Goal: Task Accomplishment & Management: Manage account settings

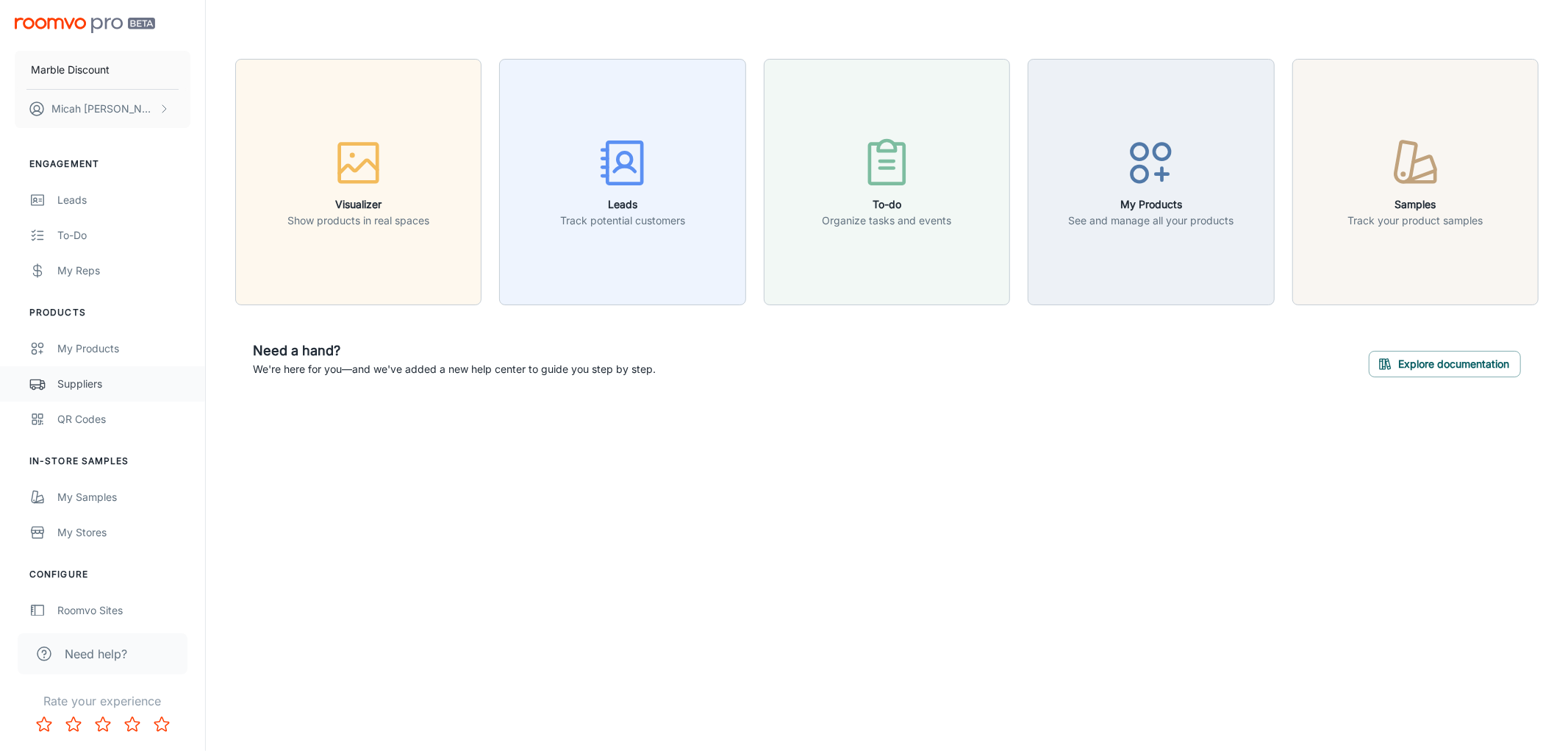
click at [97, 383] on div "Suppliers" at bounding box center [124, 383] width 133 height 16
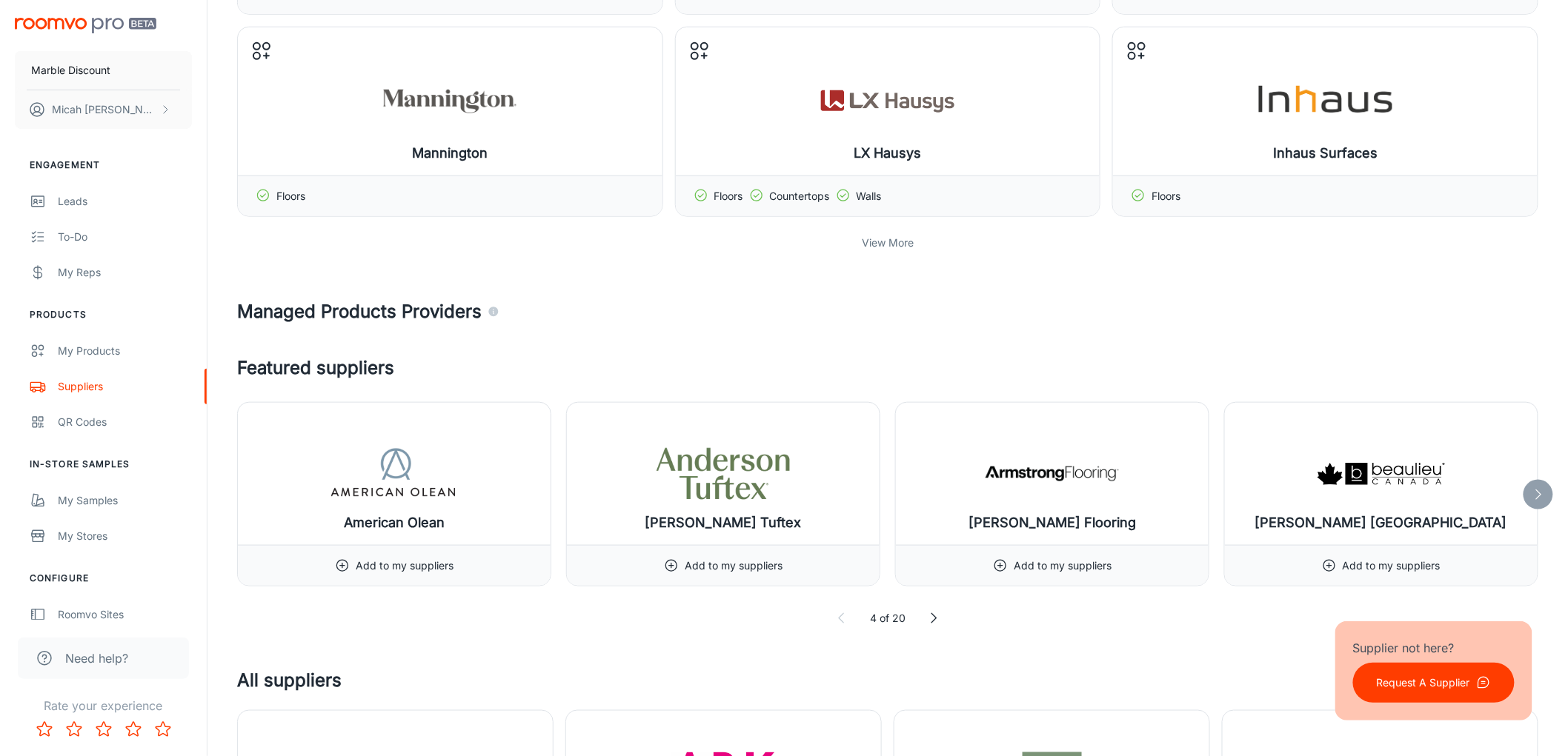
scroll to position [82, 0]
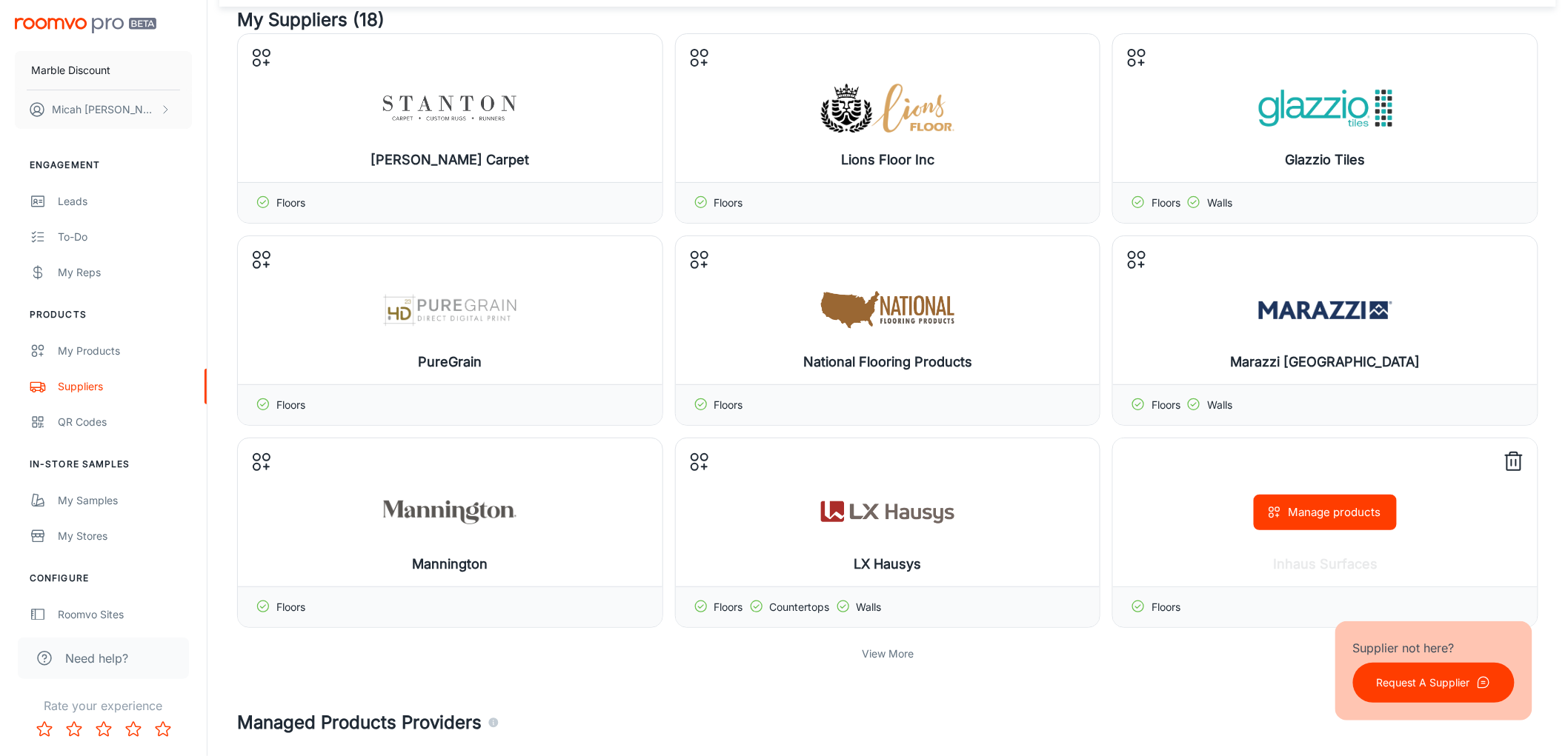
click at [1517, 464] on icon at bounding box center [1513, 461] width 23 height 23
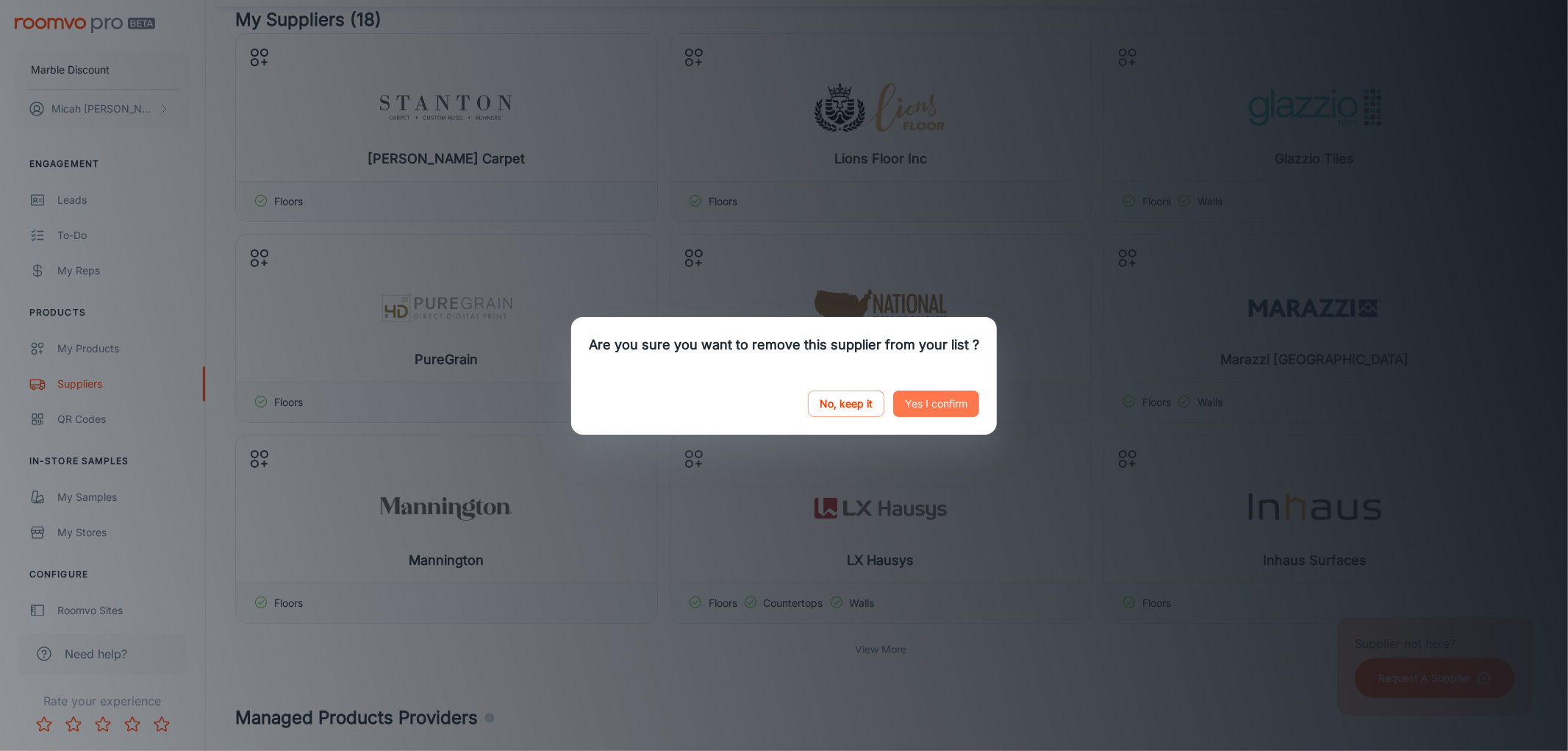
click at [921, 404] on button "Yes I confirm" at bounding box center [936, 403] width 86 height 26
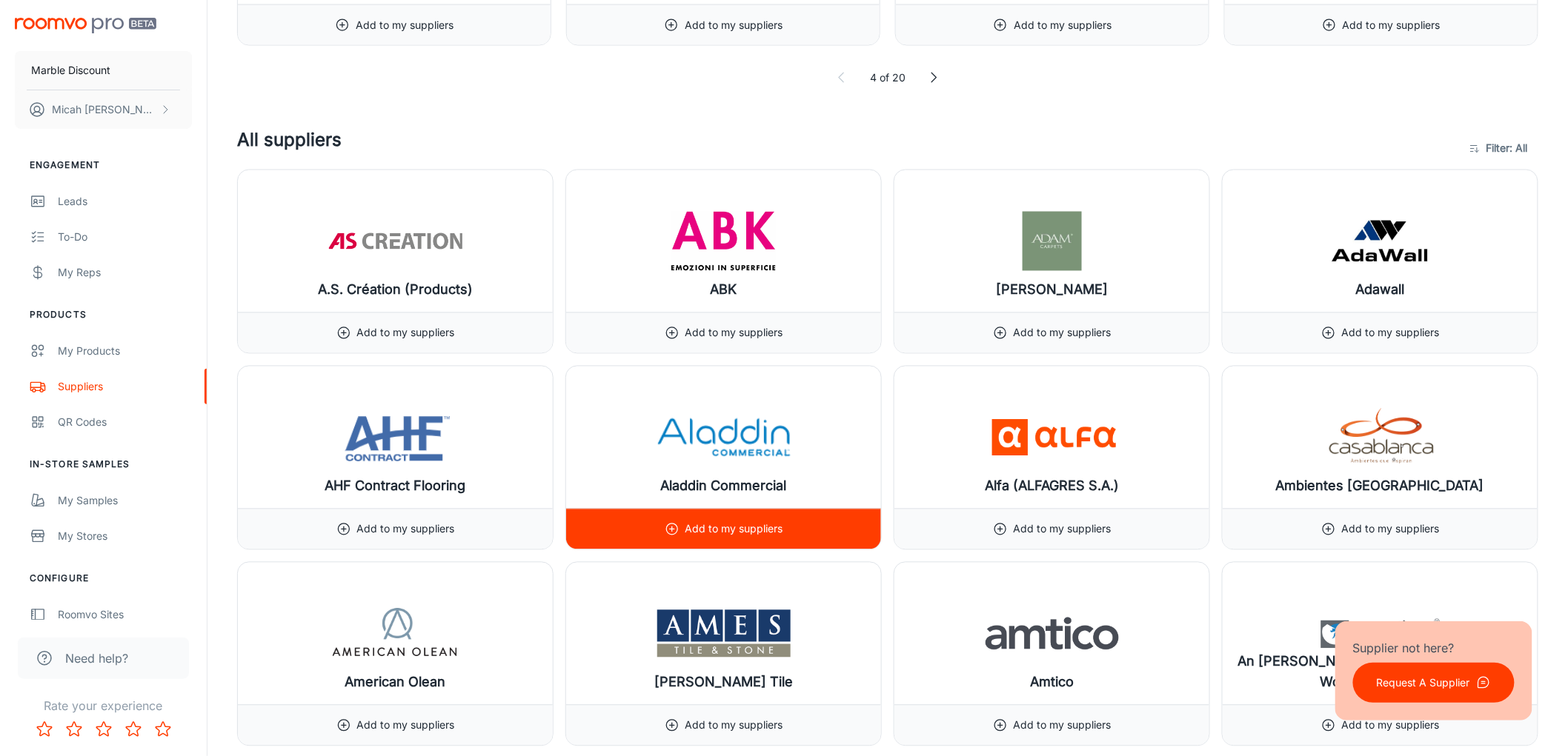
scroll to position [1233, 0]
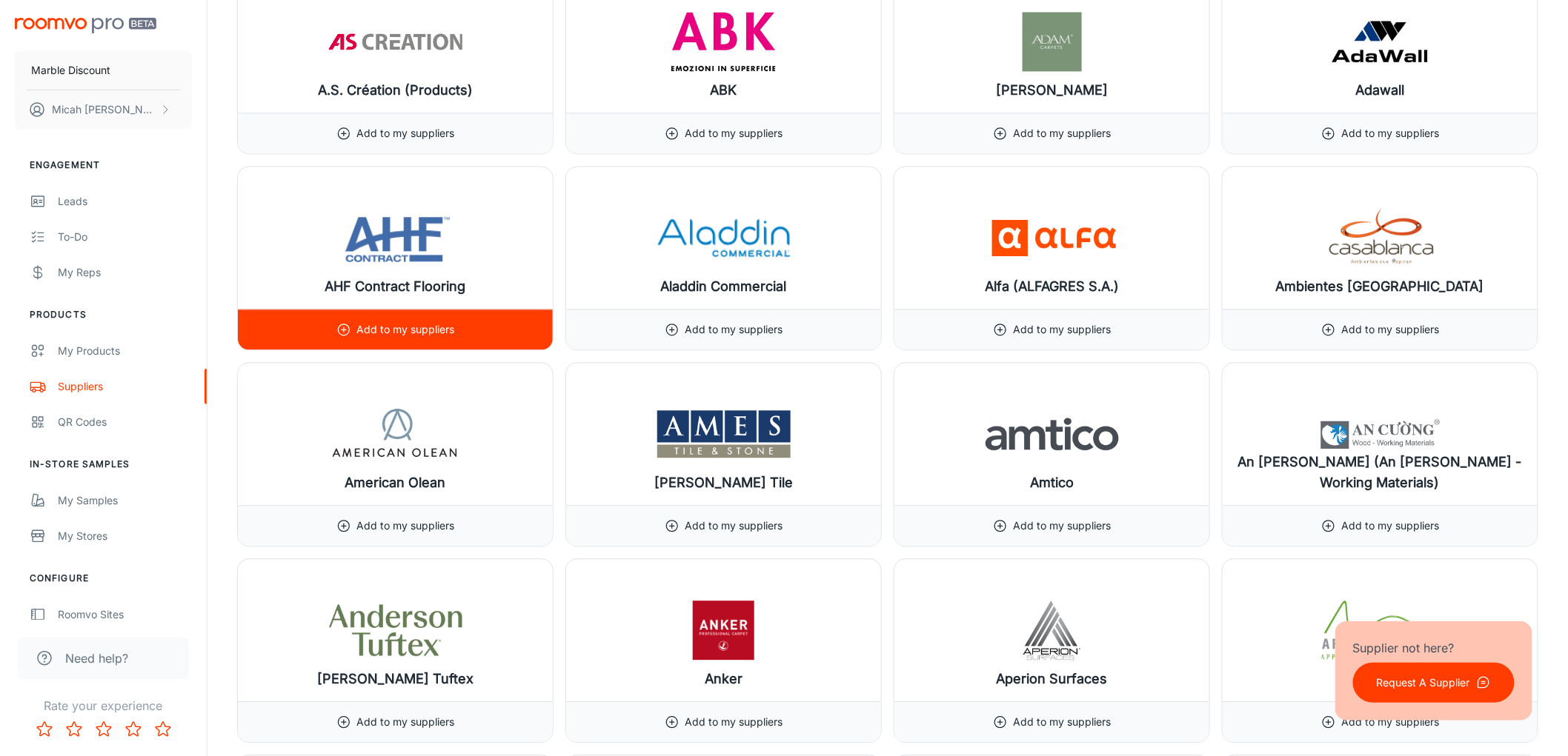
click at [368, 335] on p "Add to my suppliers" at bounding box center [405, 328] width 97 height 16
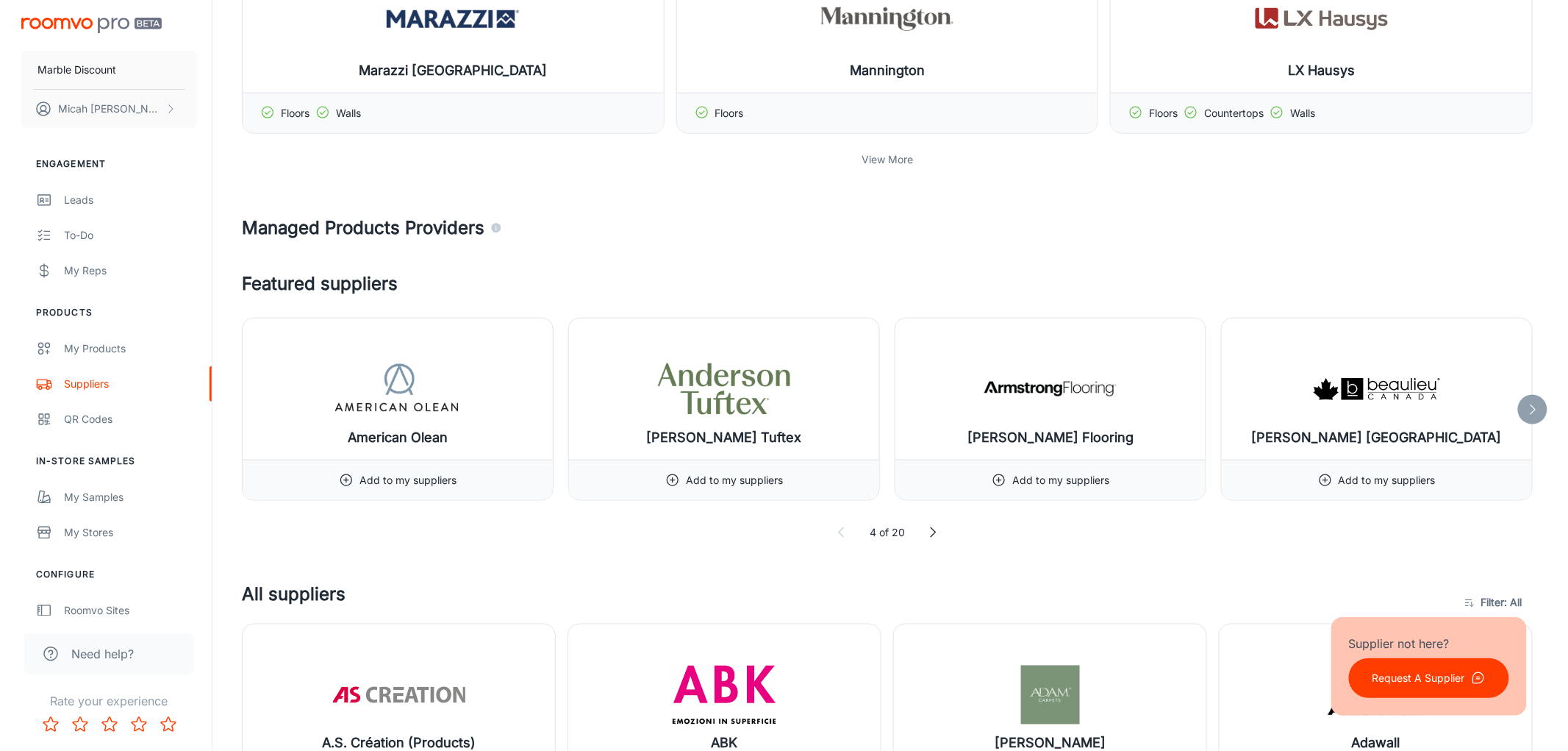
scroll to position [82, 0]
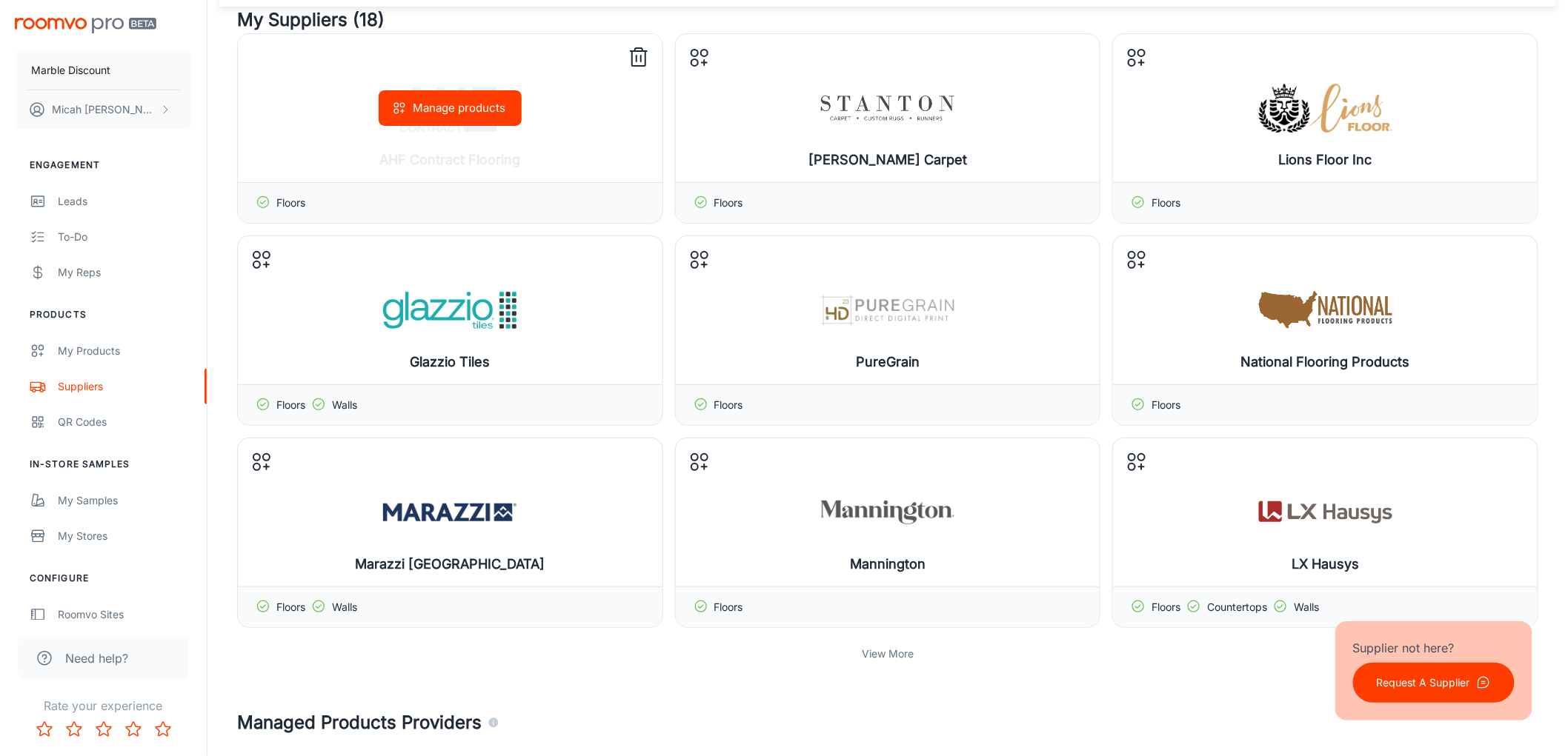
click at [475, 115] on button "Manage products" at bounding box center [449, 109] width 143 height 36
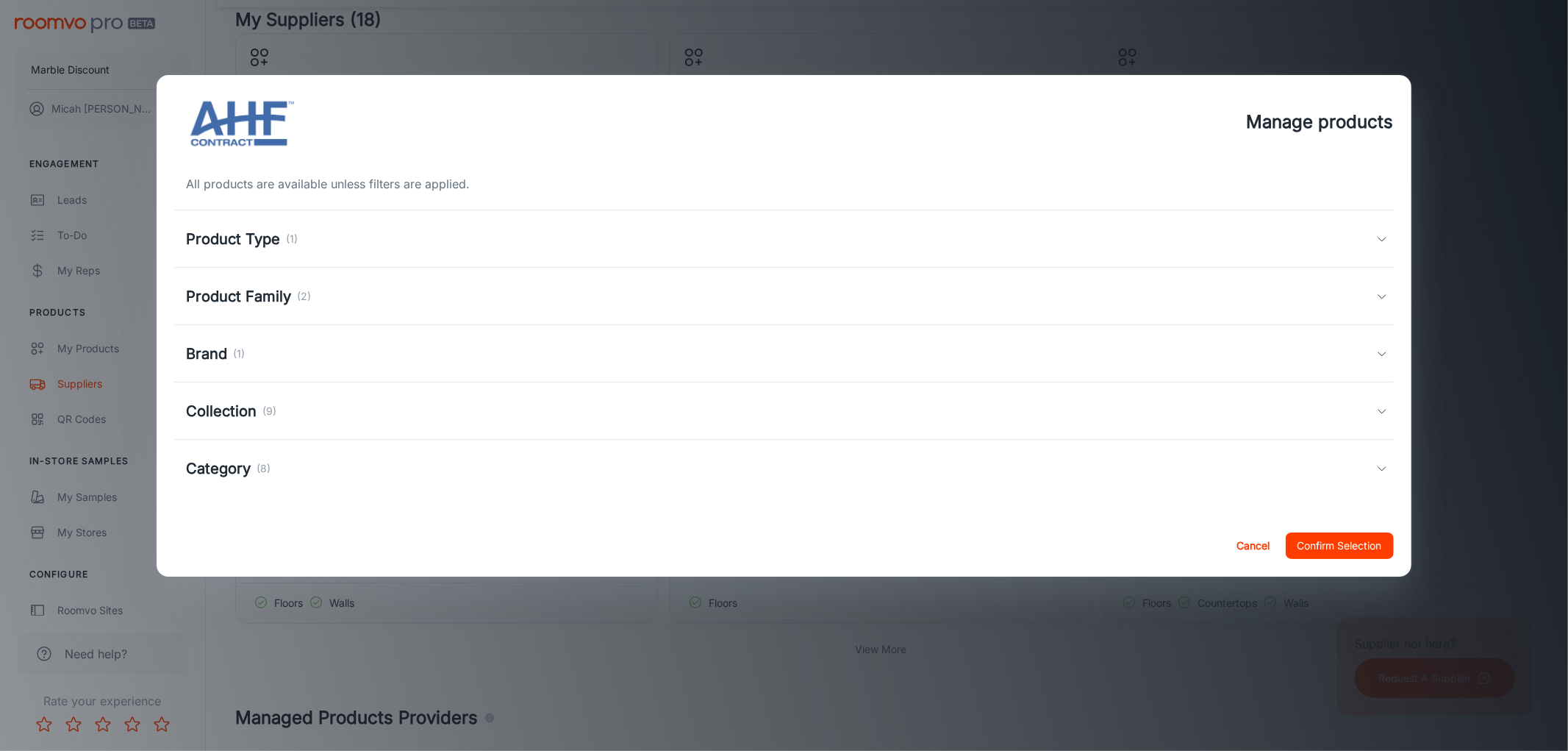
click at [289, 468] on div "Category (8)" at bounding box center [780, 468] width 1190 height 22
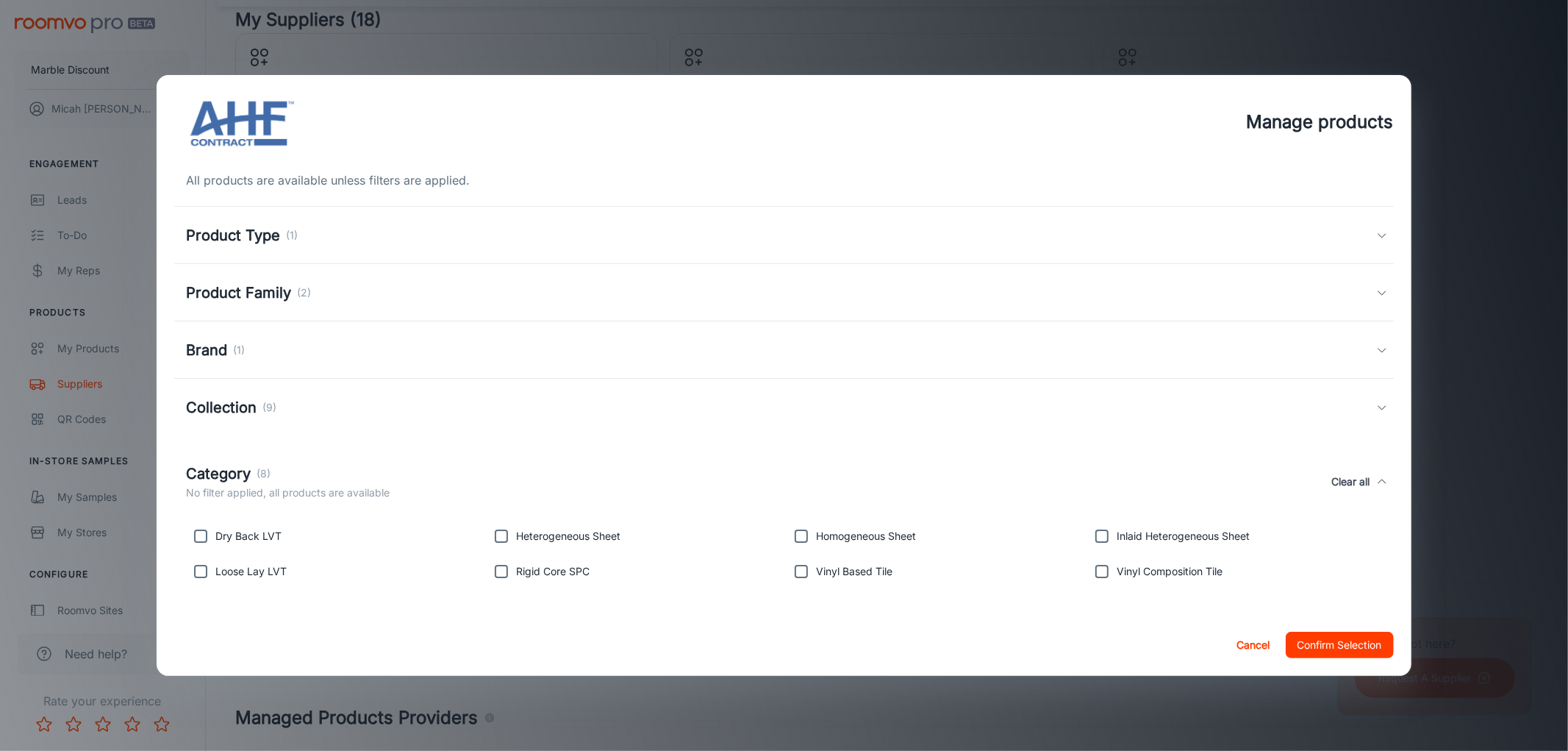
scroll to position [5, 0]
click at [285, 293] on h5 "Product Family" at bounding box center [238, 292] width 105 height 22
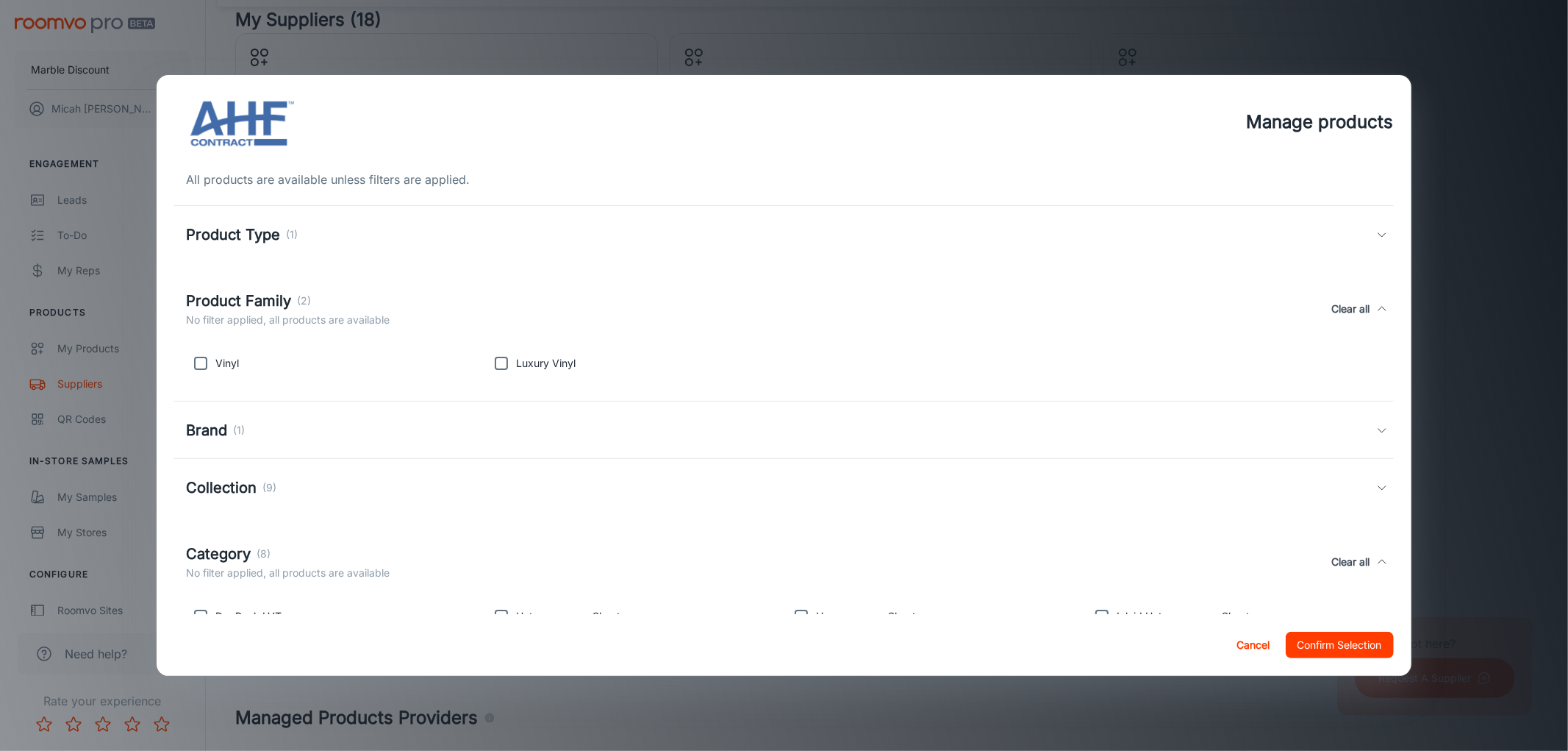
click at [283, 240] on div "Product Type (1)" at bounding box center [242, 235] width 111 height 22
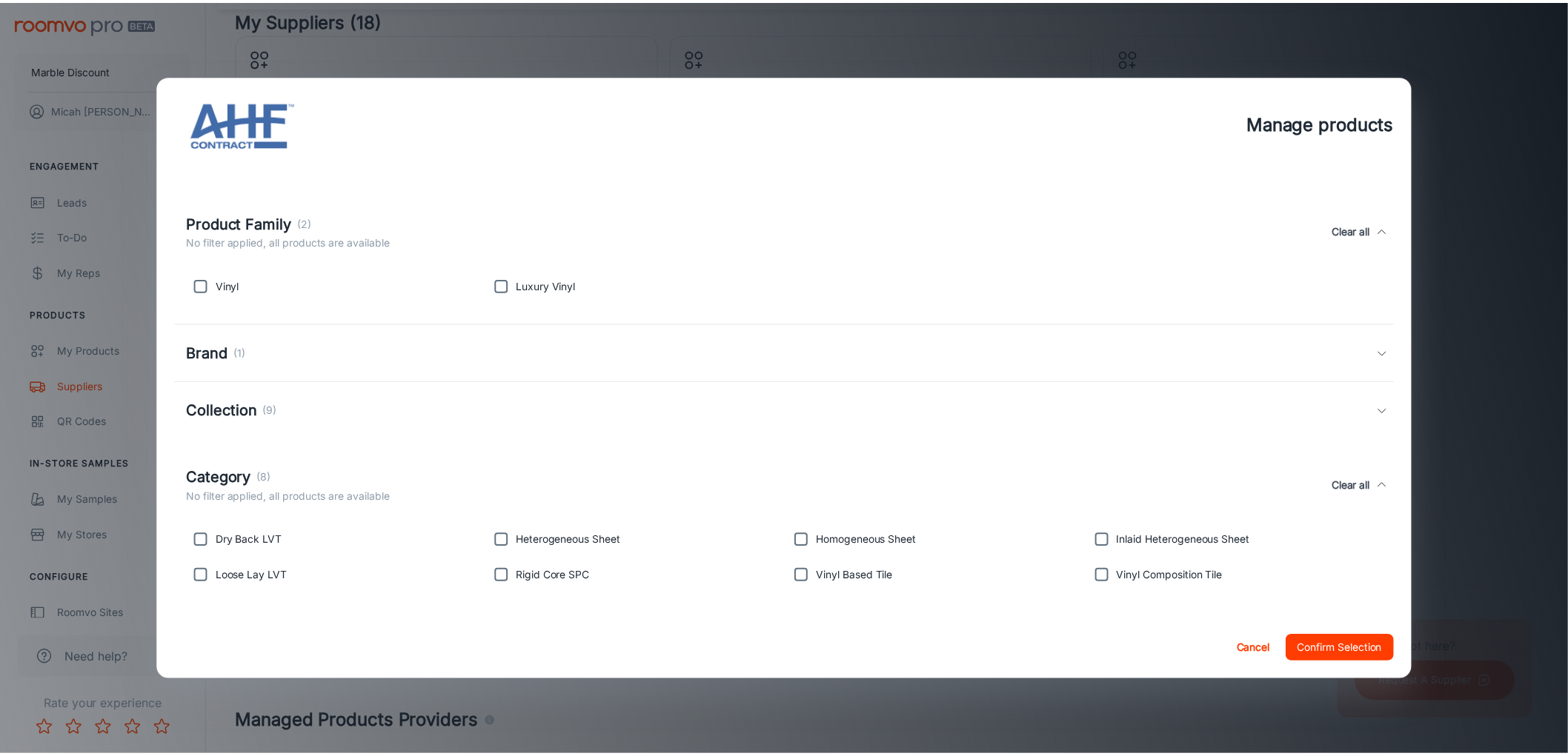
scroll to position [167, 0]
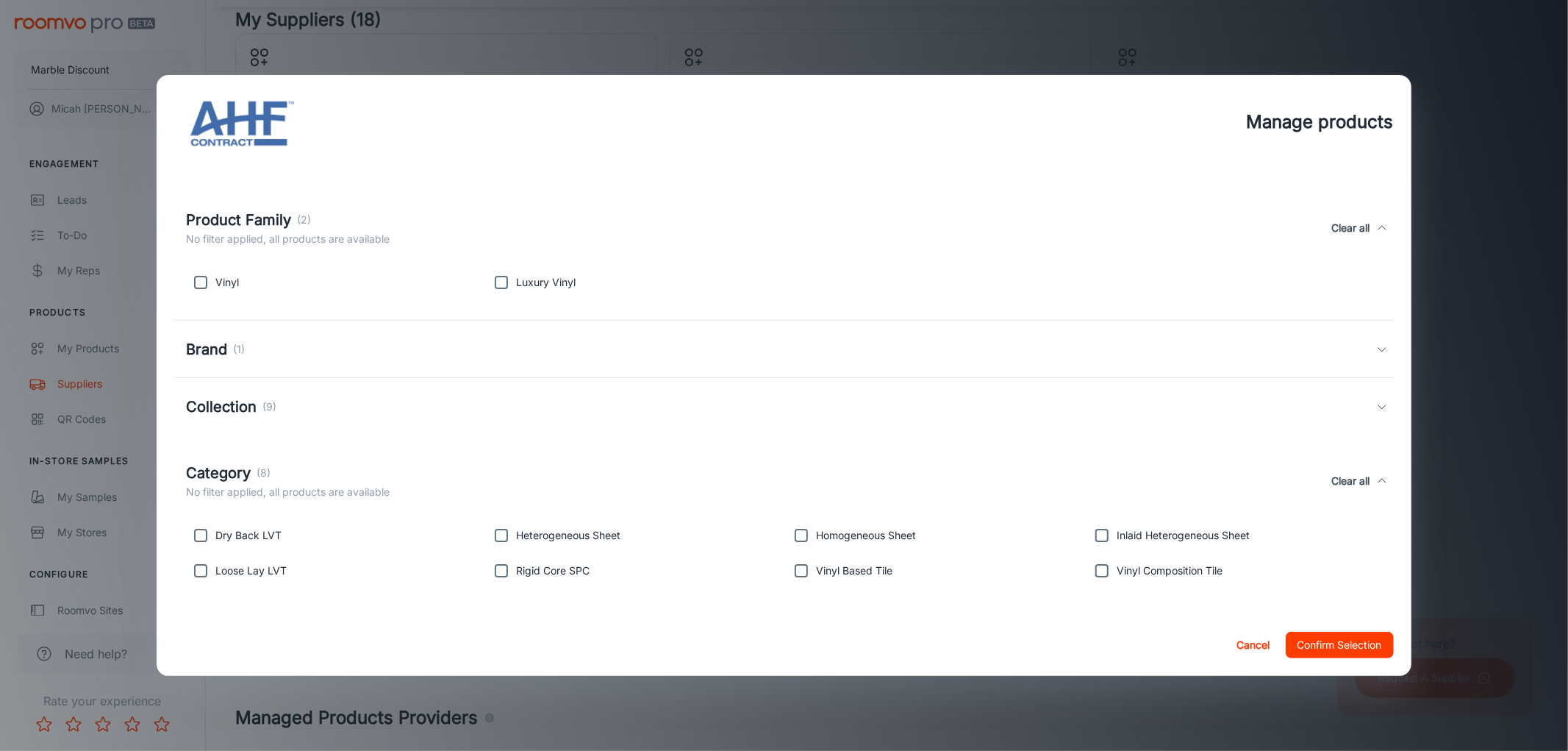
click at [258, 412] on div "Collection (9)" at bounding box center [230, 407] width 90 height 22
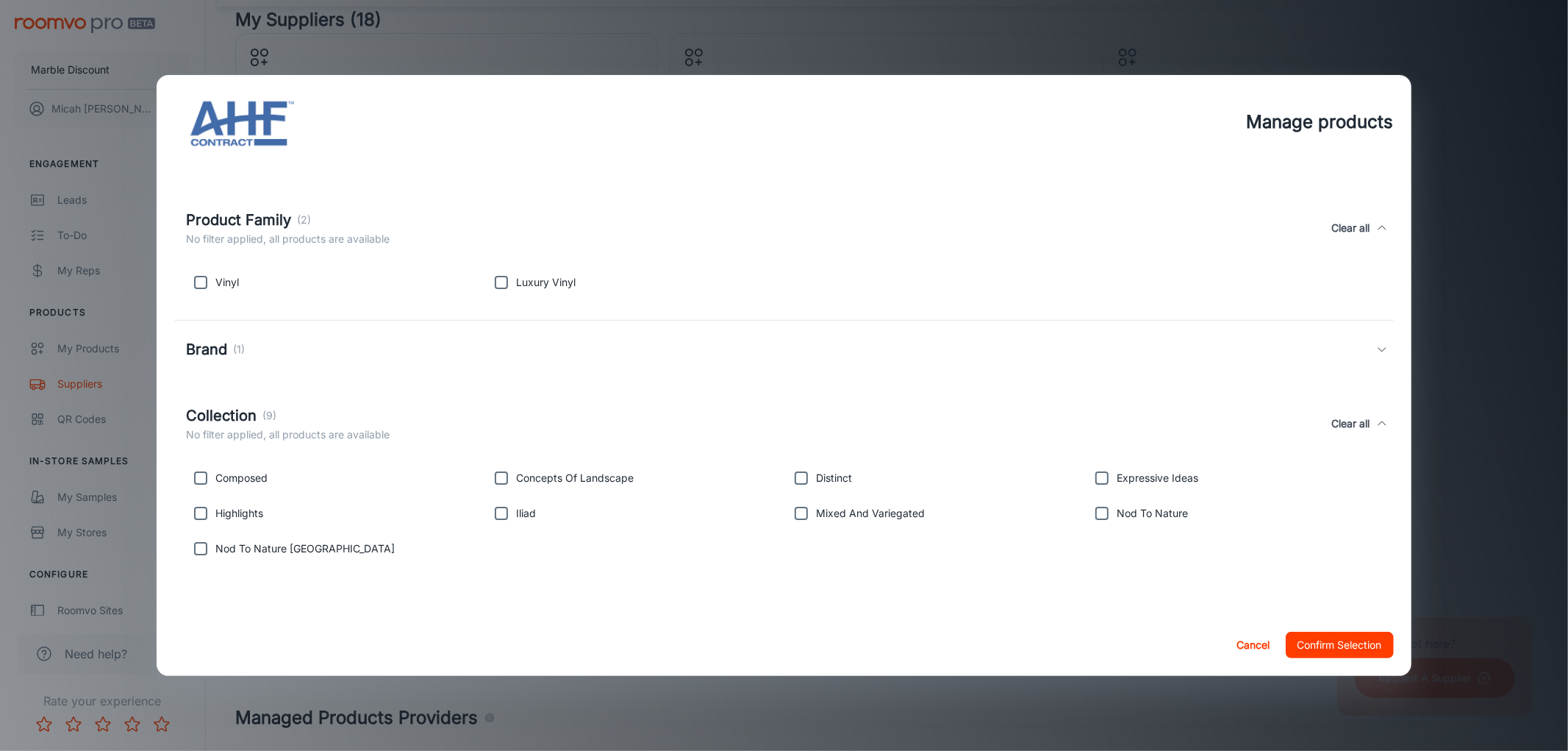
click at [1229, 59] on div "Manage products All products are available unless filters are applied. Product …" at bounding box center [784, 376] width 1568 height 751
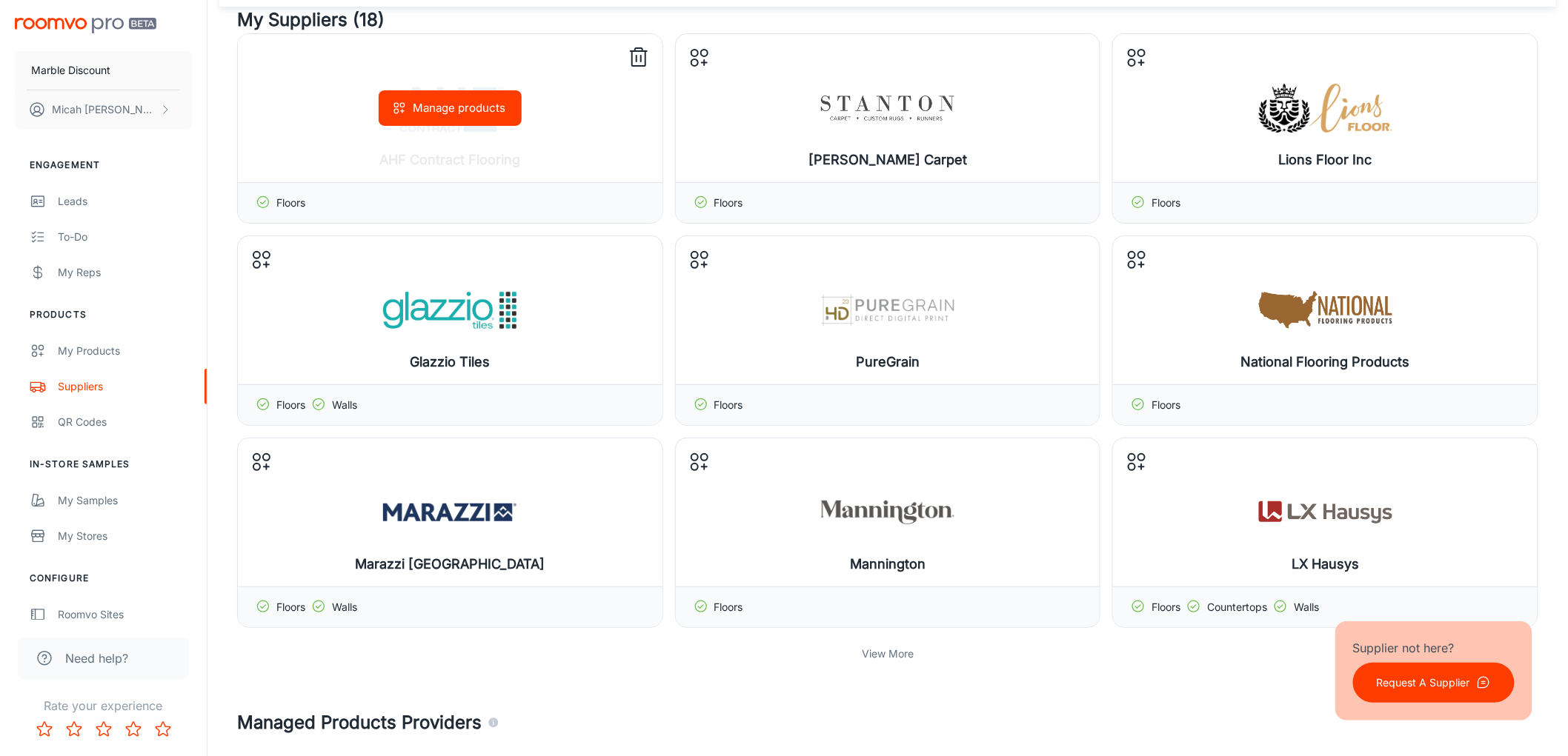
click at [638, 55] on icon at bounding box center [638, 57] width 23 height 23
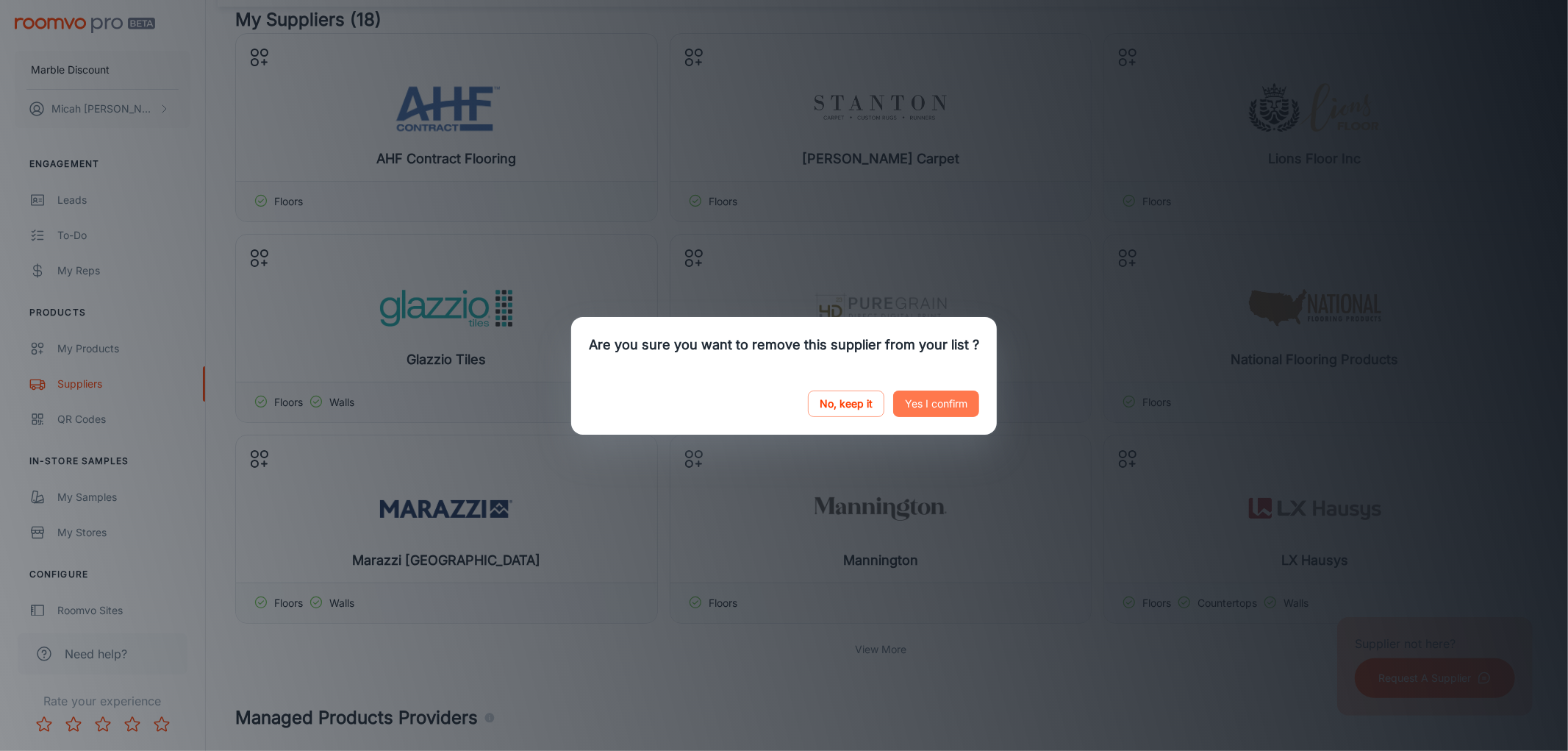
click at [934, 408] on button "Yes I confirm" at bounding box center [936, 403] width 86 height 26
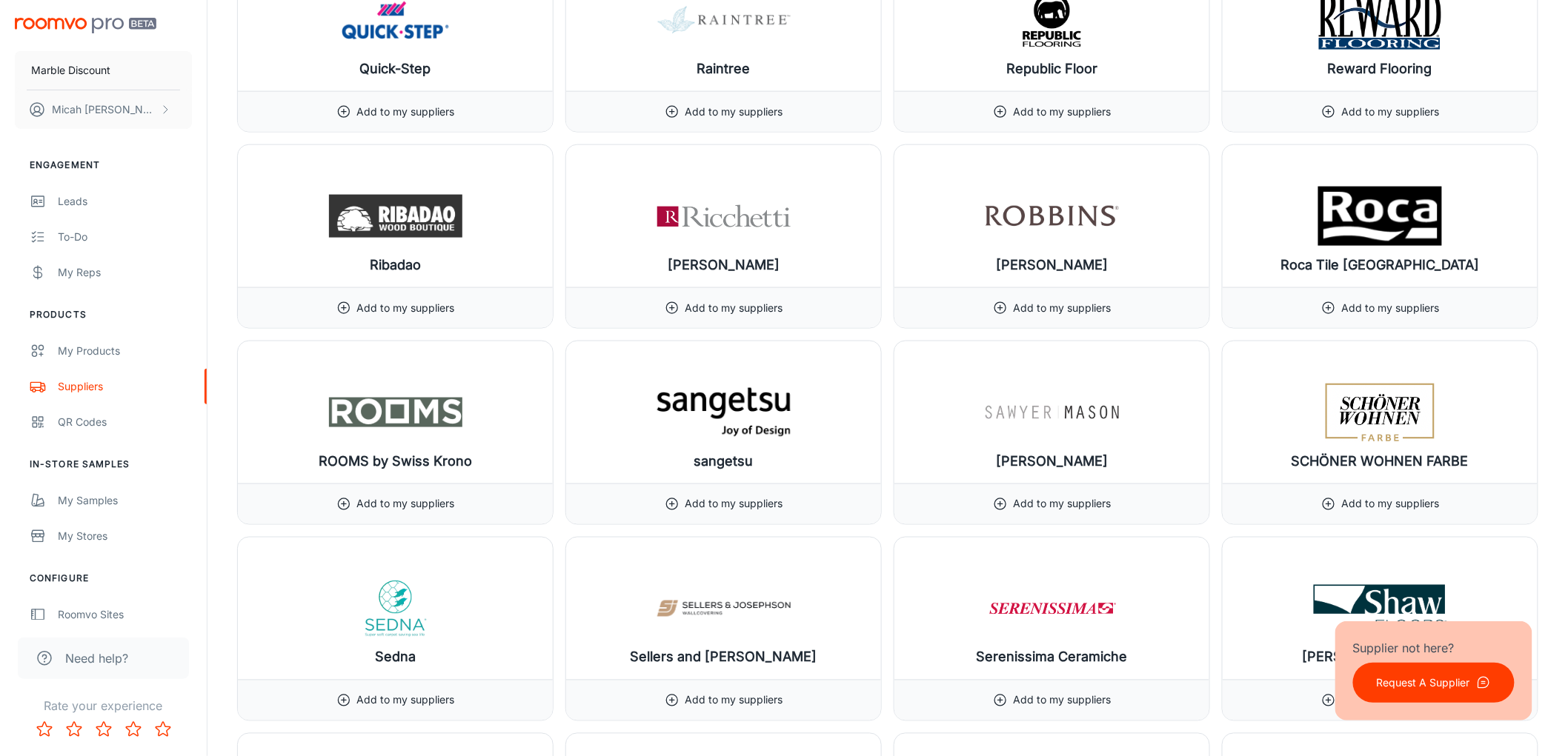
scroll to position [14809, 0]
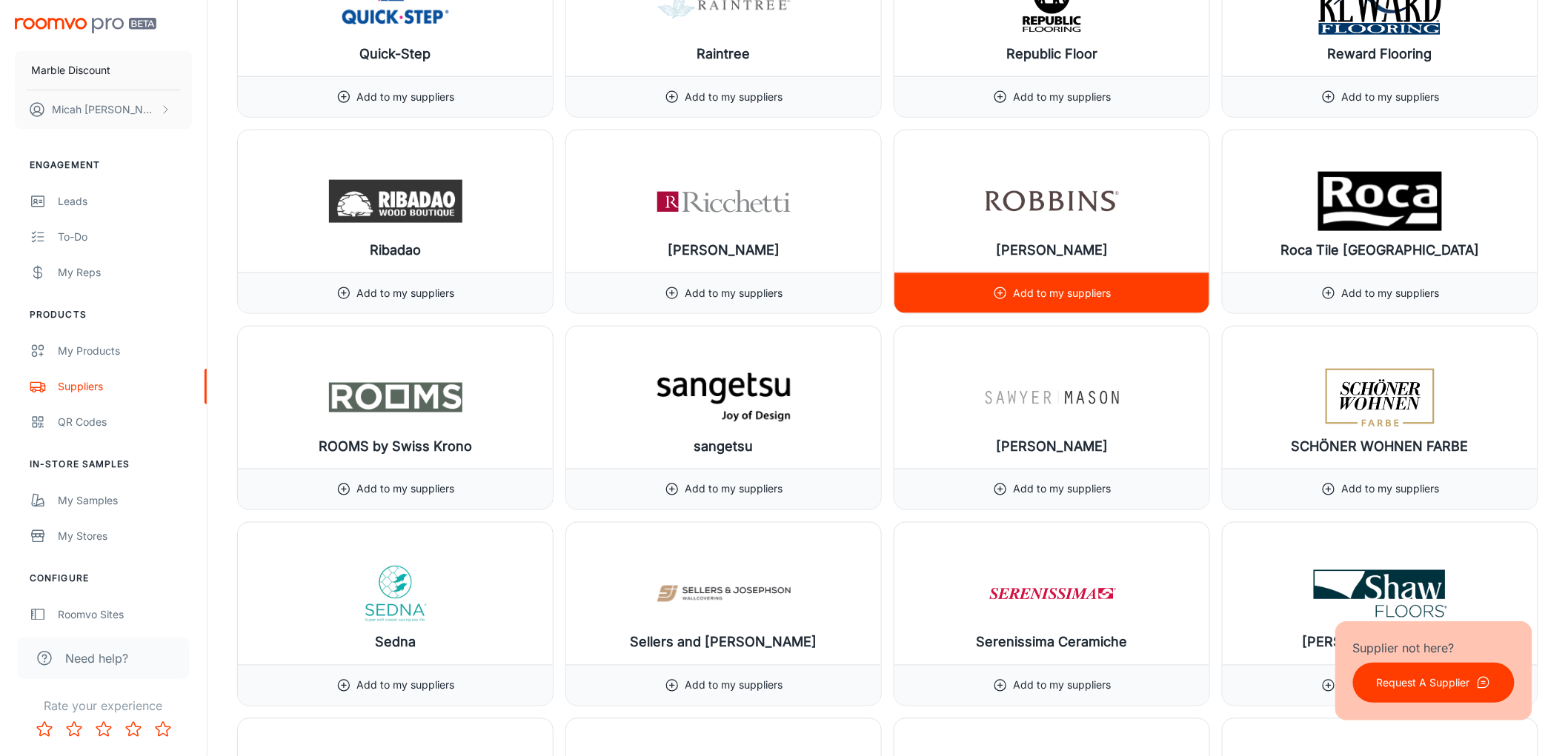
click at [1063, 301] on p "Add to my suppliers" at bounding box center [1062, 293] width 97 height 16
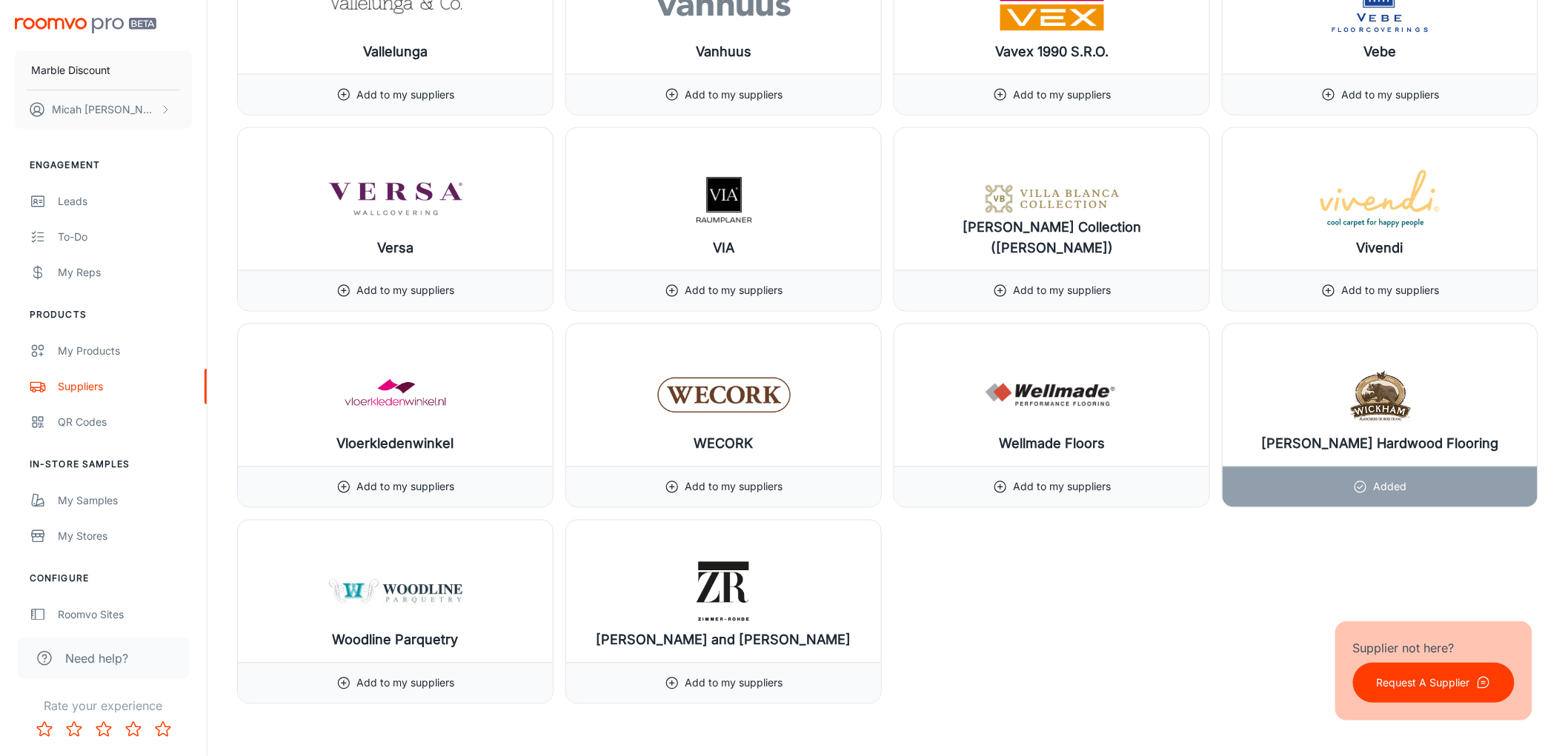
scroll to position [17442, 0]
